Goal: Task Accomplishment & Management: Use online tool/utility

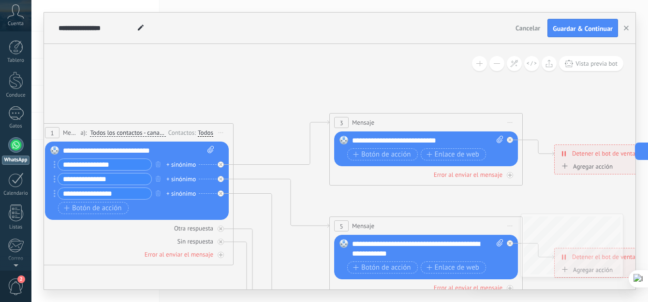
scroll to position [9, 0]
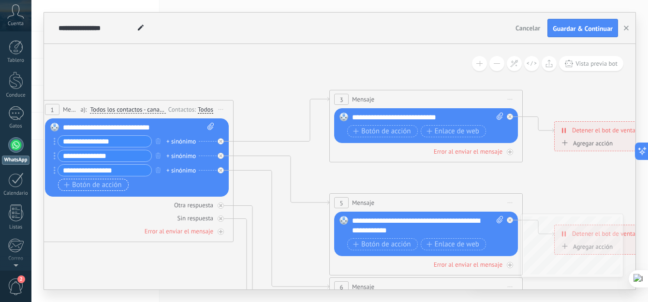
click at [70, 184] on span "Botón de acción" at bounding box center [93, 185] width 58 height 8
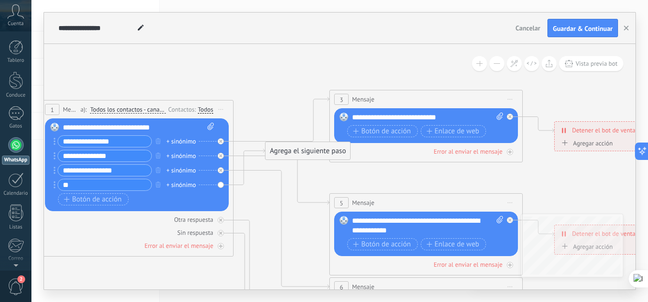
type input "*"
type input "**********"
click at [208, 77] on icon at bounding box center [448, 295] width 1508 height 936
click at [292, 149] on div "Agrega el siguiente paso" at bounding box center [308, 151] width 85 height 16
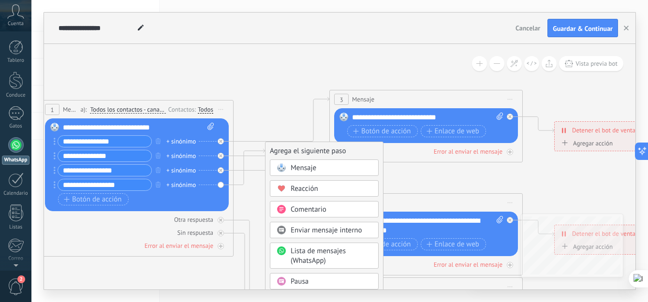
click at [289, 75] on icon at bounding box center [448, 295] width 1508 height 936
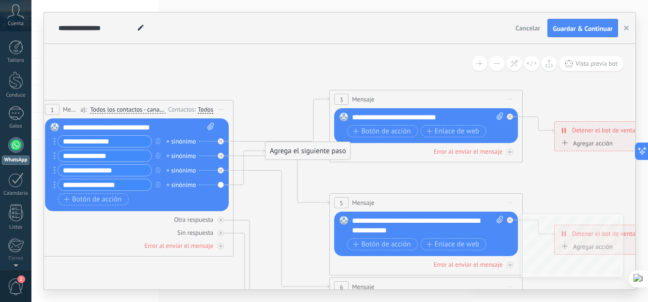
click at [294, 149] on div "Agrega el siguiente paso" at bounding box center [308, 151] width 85 height 16
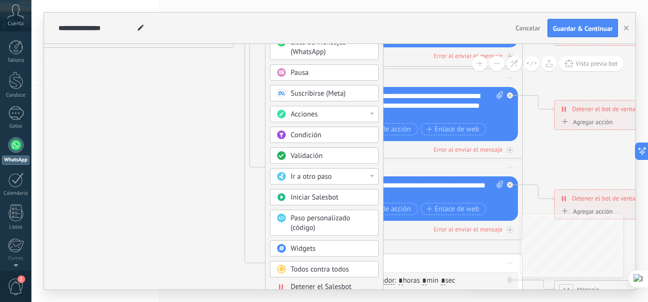
click at [370, 178] on div "Ir a otro paso" at bounding box center [331, 177] width 81 height 10
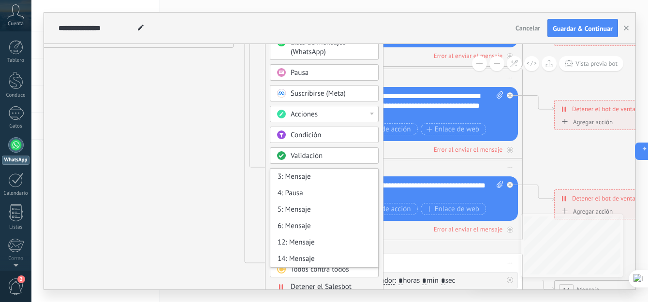
click at [370, 178] on div "3: Mensaje" at bounding box center [324, 177] width 108 height 16
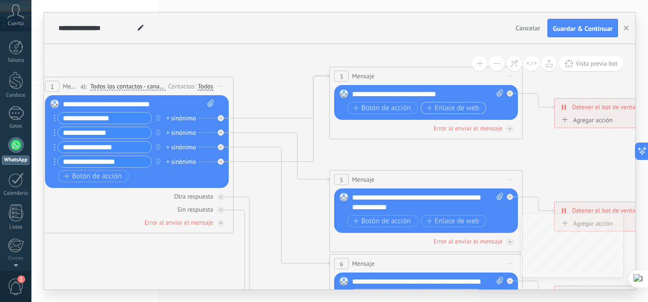
click at [442, 108] on font "Enlace de web" at bounding box center [457, 109] width 45 height 8
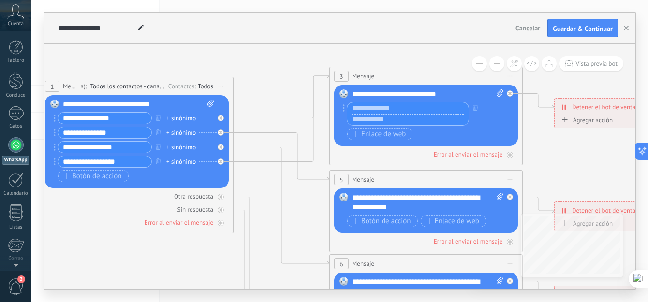
click at [485, 128] on div at bounding box center [425, 115] width 156 height 26
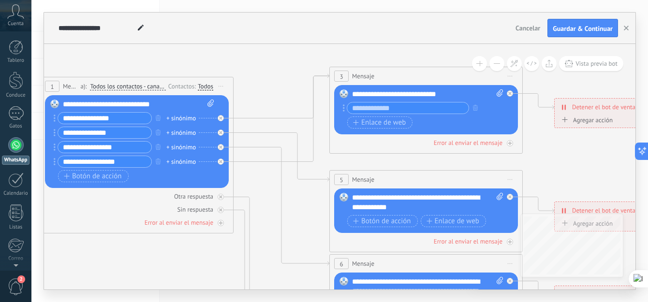
click at [344, 109] on circle at bounding box center [344, 108] width 2 height 2
drag, startPoint x: 344, startPoint y: 109, endPoint x: 397, endPoint y: 124, distance: 54.8
click at [376, 119] on font "Enlace de web" at bounding box center [383, 123] width 45 height 8
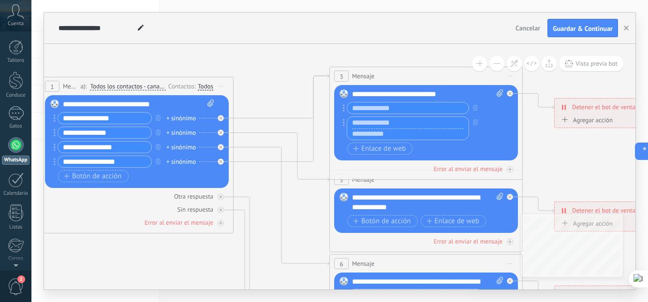
click at [435, 148] on div "Botón de acción Enlace de web" at bounding box center [425, 149] width 156 height 12
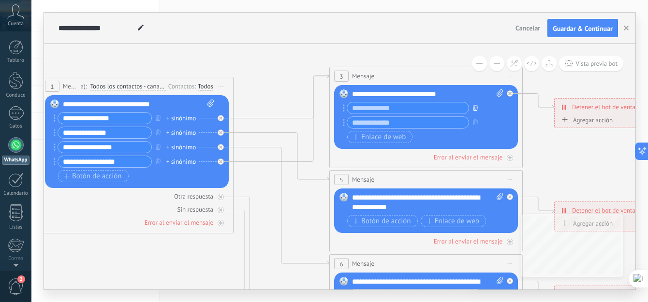
click at [477, 109] on icon "button" at bounding box center [475, 108] width 5 height 6
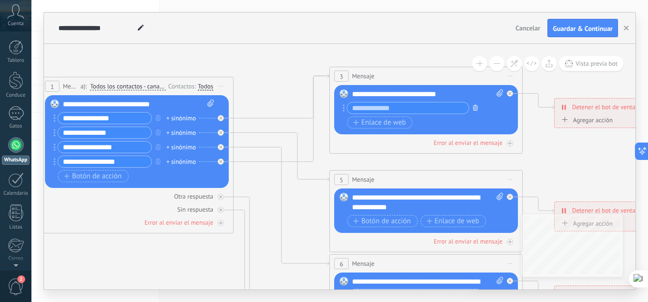
click at [477, 109] on icon "button" at bounding box center [475, 108] width 5 height 6
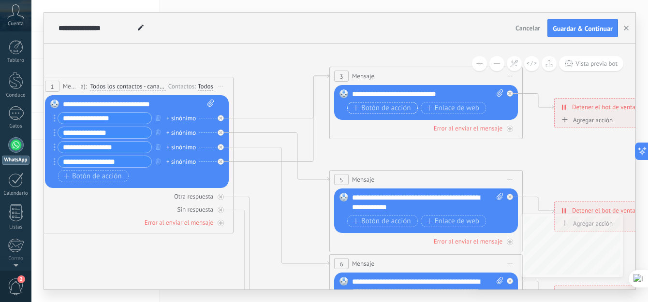
click at [398, 107] on font "Botón de acción" at bounding box center [386, 109] width 50 height 8
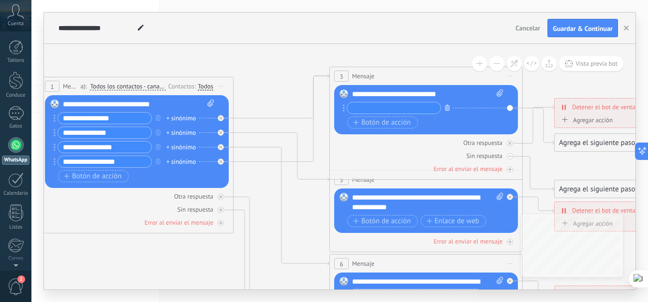
click at [445, 106] on icon "button" at bounding box center [447, 108] width 5 height 6
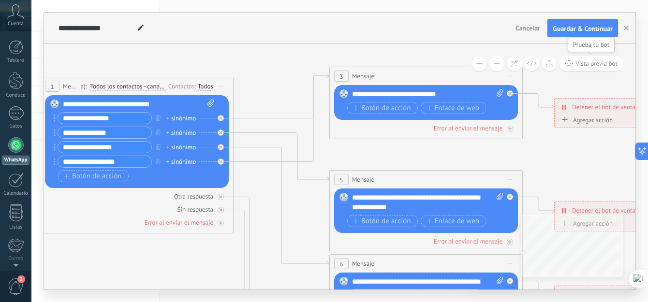
click at [603, 65] on span "Vista previa bot" at bounding box center [597, 64] width 42 height 8
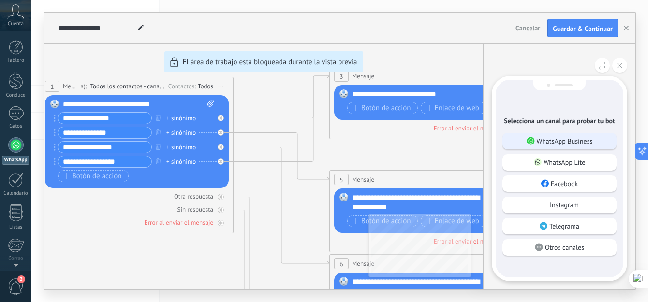
click at [573, 137] on p "WhatsApp Business" at bounding box center [565, 141] width 56 height 9
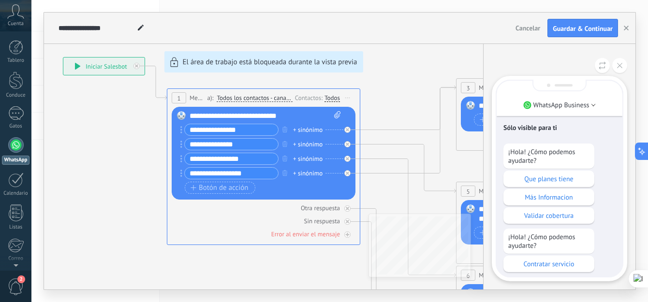
scroll to position [0, 0]
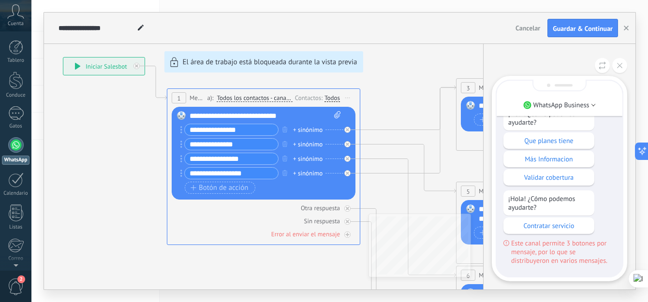
click at [285, 173] on div "**********" at bounding box center [340, 151] width 592 height 277
click at [621, 65] on icon at bounding box center [619, 65] width 5 height 5
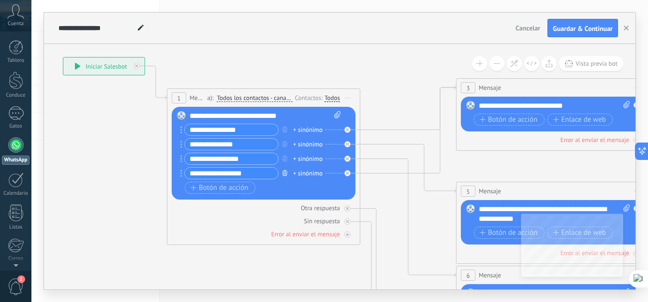
click at [286, 174] on icon "button" at bounding box center [285, 173] width 5 height 6
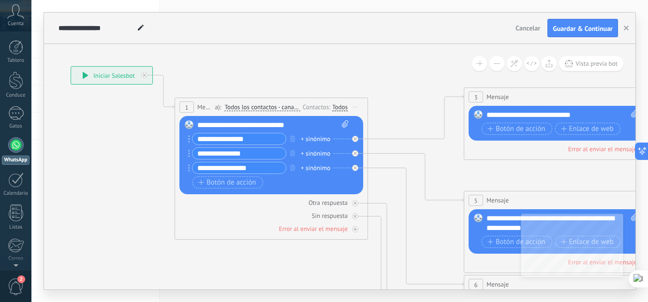
drag, startPoint x: 513, startPoint y: 158, endPoint x: 531, endPoint y: 167, distance: 20.6
click at [531, 167] on icon at bounding box center [583, 292] width 1508 height 936
click at [594, 62] on span "Vista previa bot" at bounding box center [597, 64] width 42 height 8
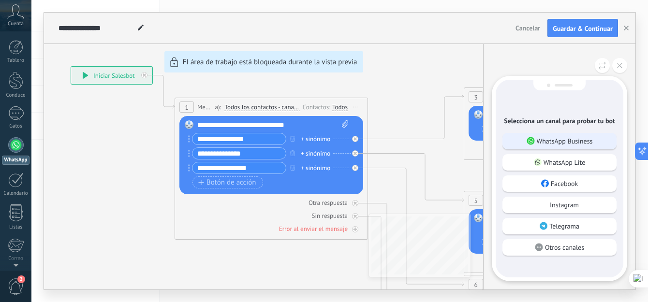
click at [558, 142] on p "WhatsApp Business" at bounding box center [565, 141] width 56 height 9
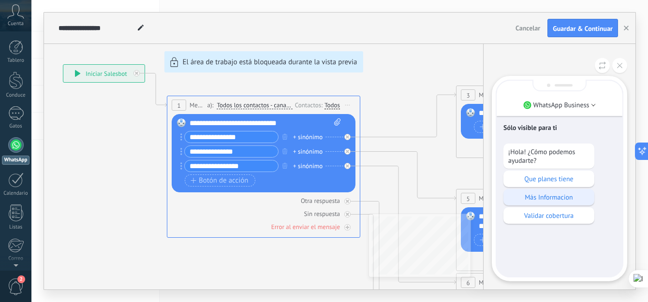
click at [542, 198] on p "Más Informacion" at bounding box center [548, 197] width 81 height 9
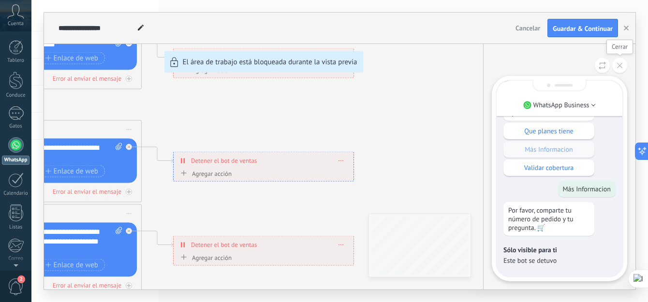
click at [626, 69] on button at bounding box center [619, 65] width 15 height 15
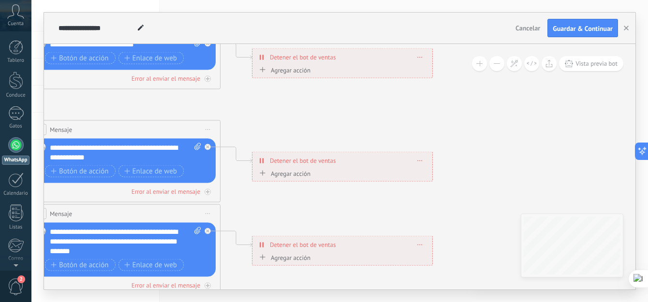
drag, startPoint x: 459, startPoint y: 162, endPoint x: 568, endPoint y: 171, distance: 109.2
click at [568, 171] on icon at bounding box center [146, 222] width 1508 height 936
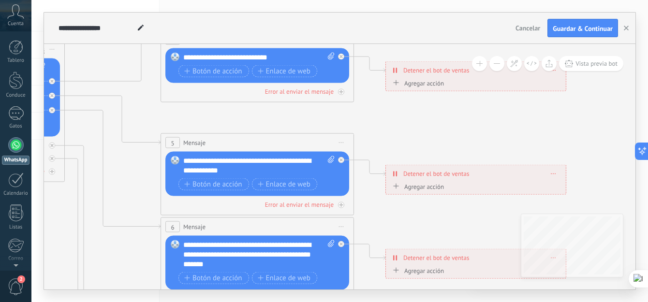
drag, startPoint x: 383, startPoint y: 135, endPoint x: 501, endPoint y: 158, distance: 120.3
click at [501, 158] on icon at bounding box center [279, 235] width 1508 height 936
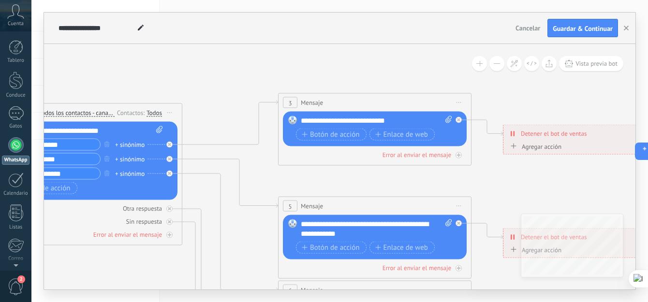
drag, startPoint x: 305, startPoint y: 136, endPoint x: 325, endPoint y: 179, distance: 47.8
click at [325, 179] on icon at bounding box center [397, 298] width 1508 height 936
